Goal: Find specific page/section: Find specific page/section

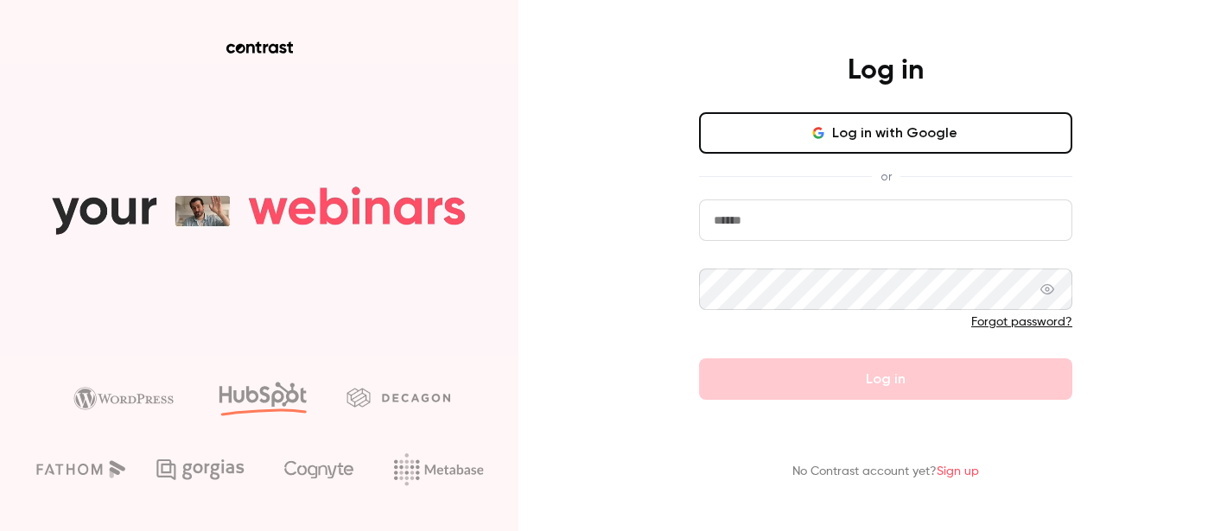
click at [875, 118] on button "Log in with Google" at bounding box center [885, 132] width 373 height 41
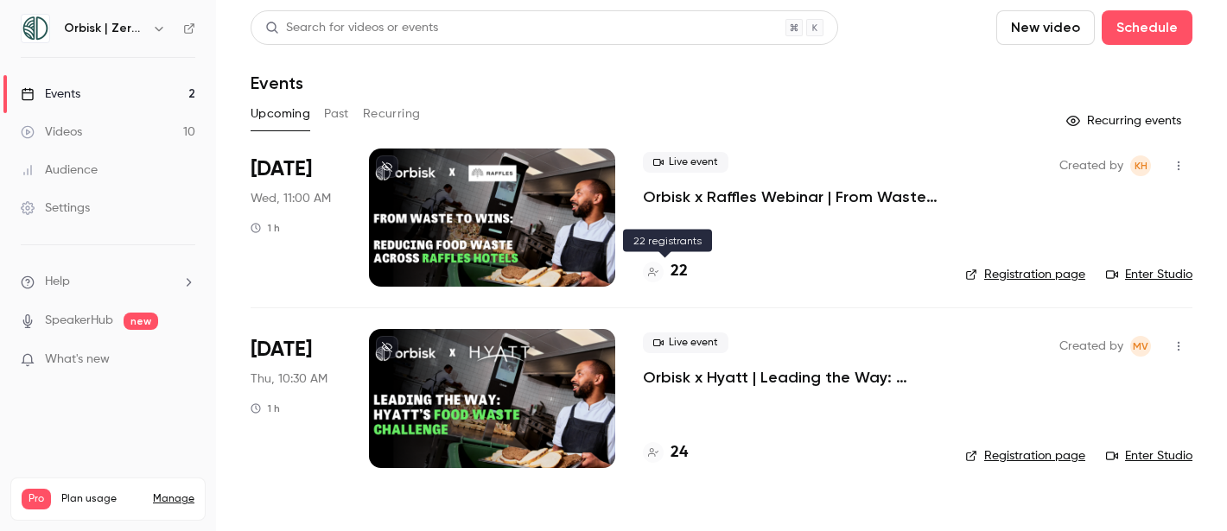
click at [677, 271] on h4 "22" at bounding box center [679, 271] width 17 height 23
